Goal: Task Accomplishment & Management: Manage account settings

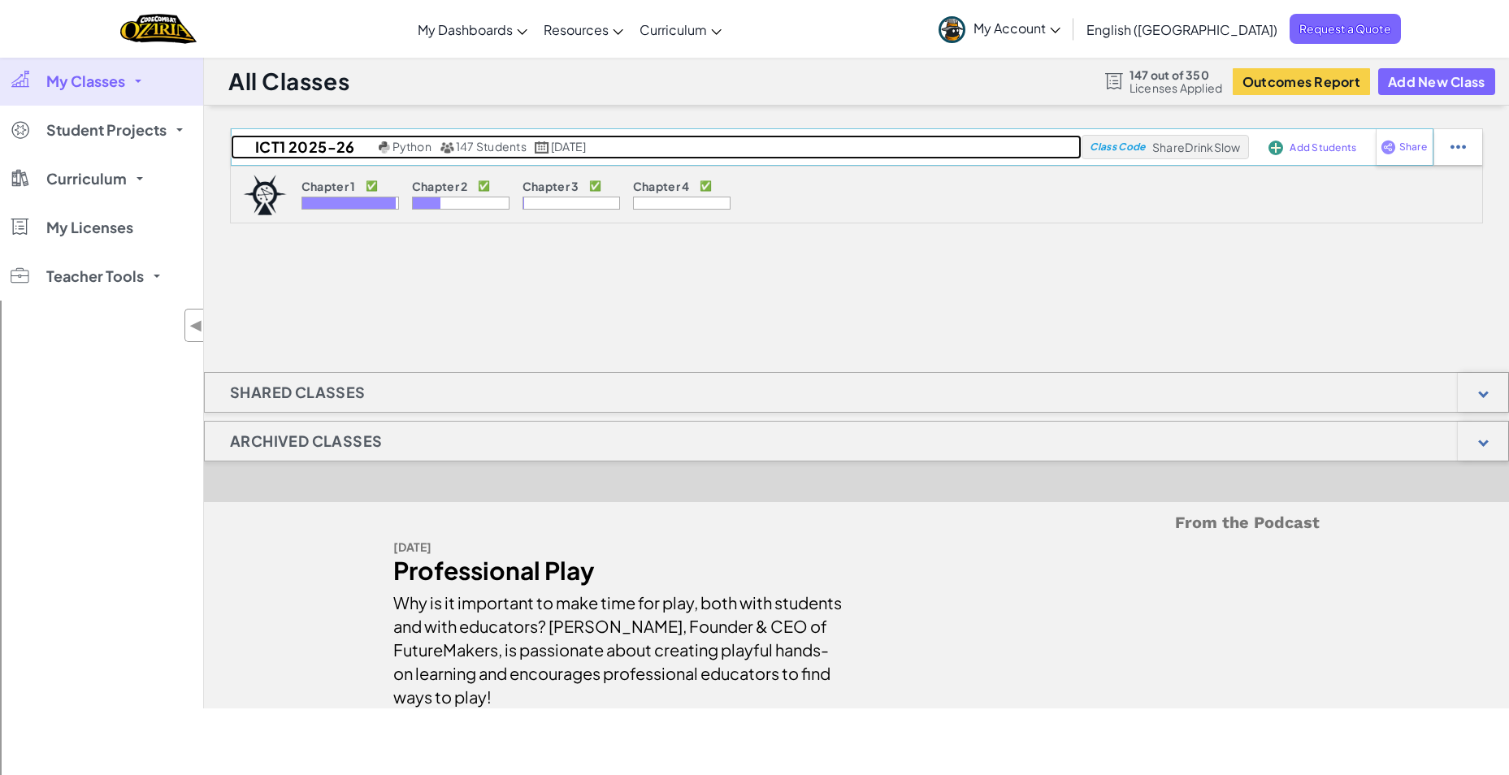
click at [305, 139] on h2 "ICT1 2025-26" at bounding box center [303, 147] width 144 height 24
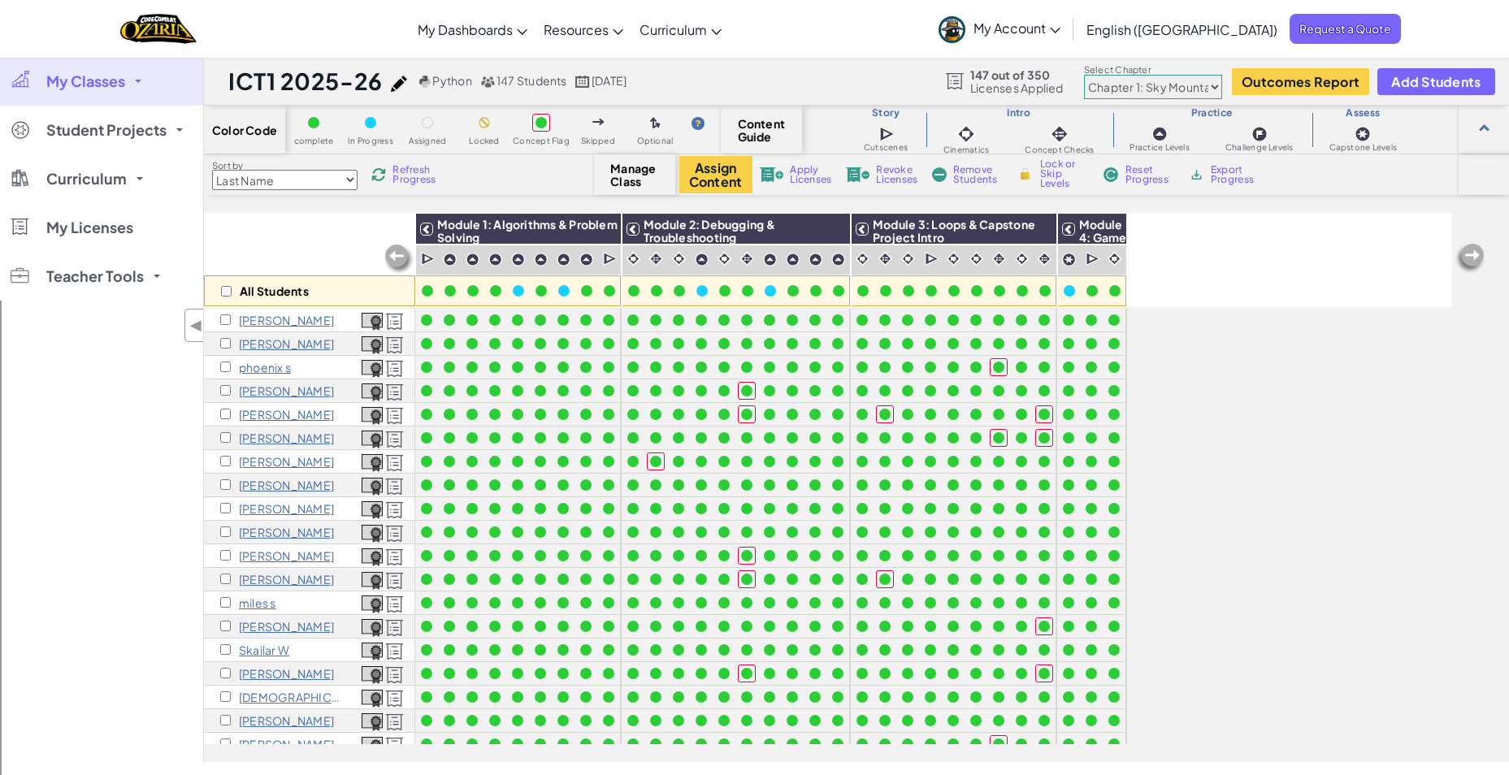
click at [1213, 169] on span "Export Progress" at bounding box center [1236, 175] width 50 height 20
